Goal: Task Accomplishment & Management: Complete application form

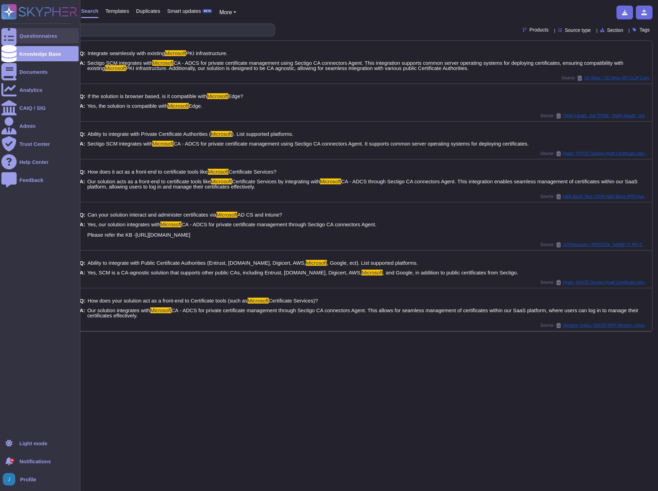
click at [40, 31] on div "Questionnaires" at bounding box center [39, 35] width 77 height 15
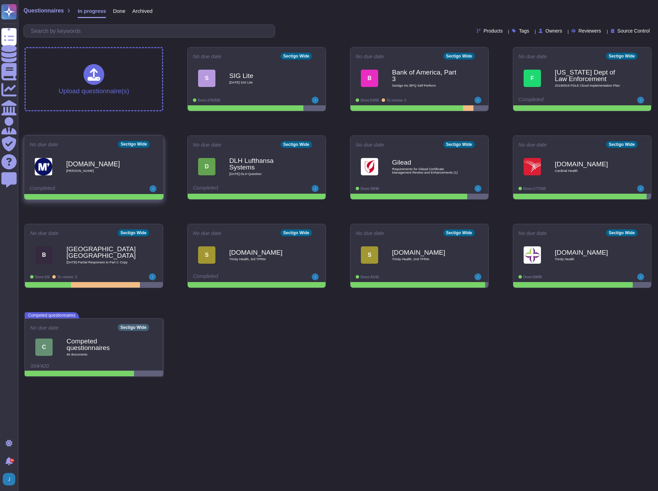
click at [66, 139] on div "No due date Sectigo Wide [DOMAIN_NAME] [PERSON_NAME] Completed" at bounding box center [93, 164] width 139 height 59
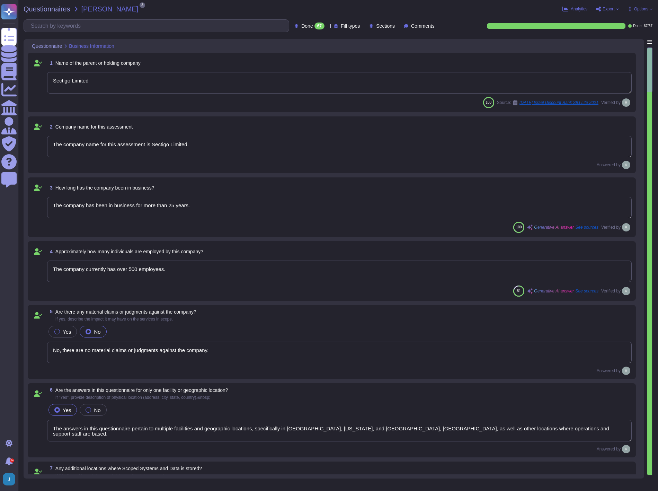
type textarea "Sectigo Limited"
type textarea "The company name for this assessment is Sectigo Limited."
type textarea "The company has been in business for more than 25 years."
type textarea "The company currently has over 500 employees."
type textarea "No, there are no material claims or judgments against the company."
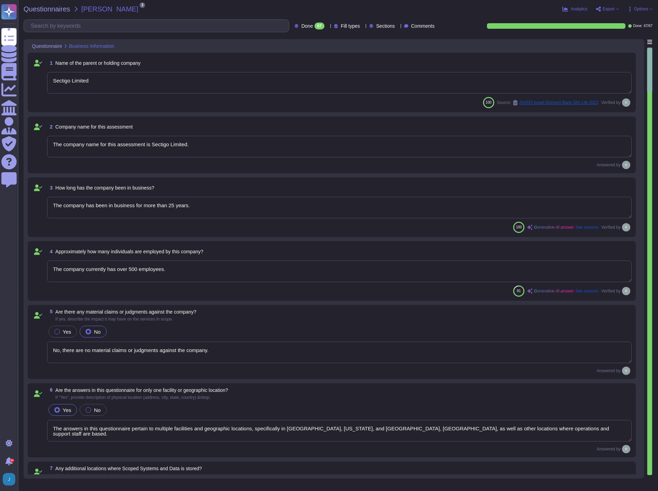
type textarea "The answers in this questionnaire pertain to multiple facilities and geographic…"
type textarea "Scoped Systems and Data are stored in the following locations: - [GEOGRAPHIC_DA…"
type textarea "Yes, the service being provided is a Software as a Service (SaaS). It involves …"
type textarea "Yes, we provide software applications as part of our service, which we develop …"
click at [614, 7] on span "Export" at bounding box center [609, 9] width 12 height 4
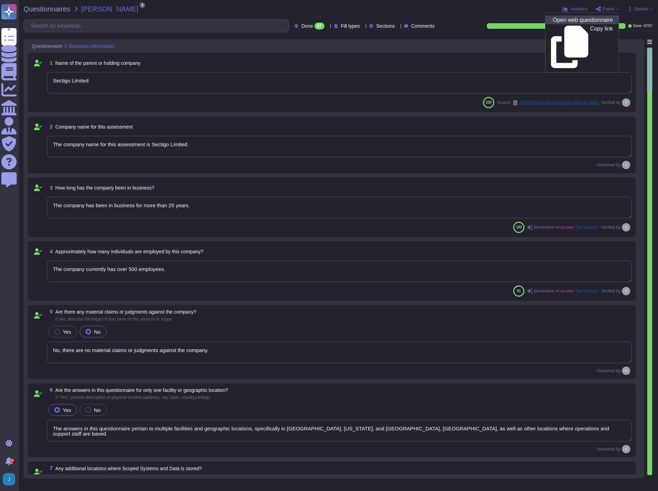
click at [569, 21] on p "Open web questionnaire" at bounding box center [583, 20] width 60 height 6
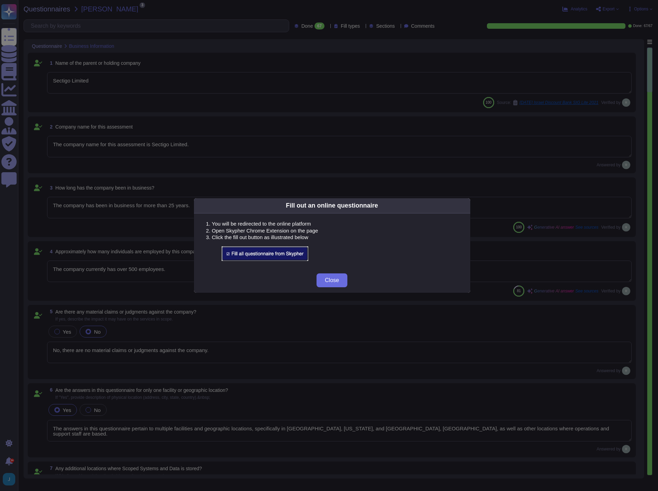
click at [280, 256] on img at bounding box center [265, 253] width 87 height 15
click at [334, 279] on span "Close" at bounding box center [332, 280] width 14 height 6
